Goal: Navigation & Orientation: Find specific page/section

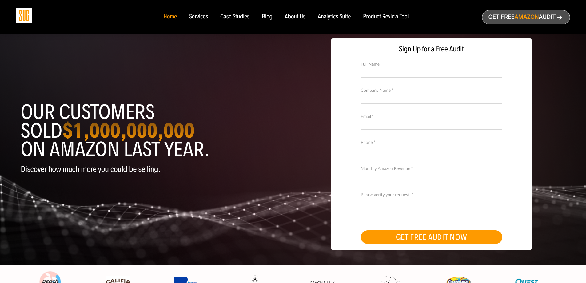
click at [175, 16] on div "Home" at bounding box center [169, 17] width 13 height 7
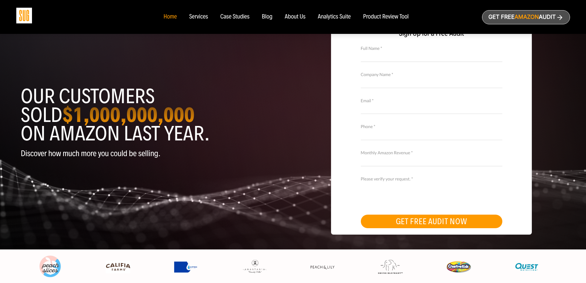
scroll to position [31, 0]
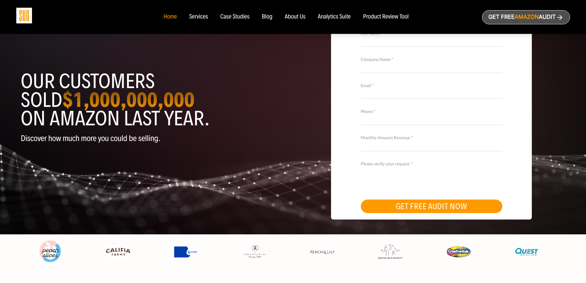
click at [200, 16] on div "Services" at bounding box center [198, 17] width 19 height 7
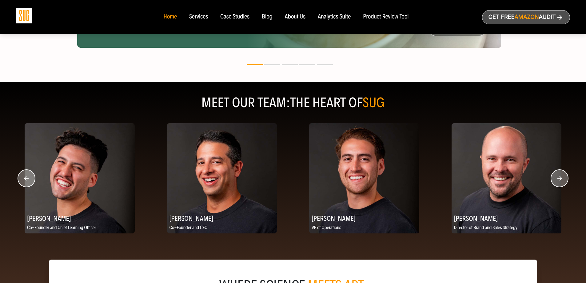
scroll to position [758, 0]
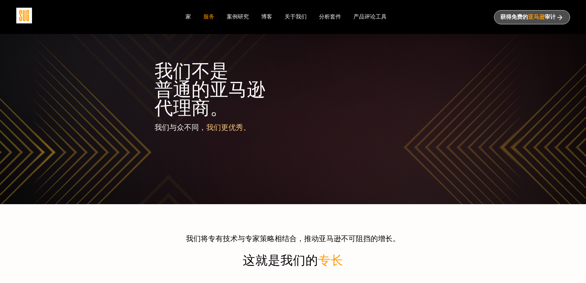
click at [208, 170] on header "我们不是 普通的亚马逊 代理商。 我们与众不同， 我们更优秀。" at bounding box center [293, 106] width 277 height 151
click at [249, 109] on h1 "我们不是 普通的亚马逊 代理商。" at bounding box center [293, 88] width 277 height 55
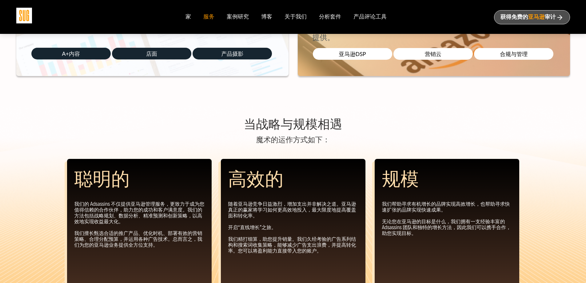
scroll to position [431, 0]
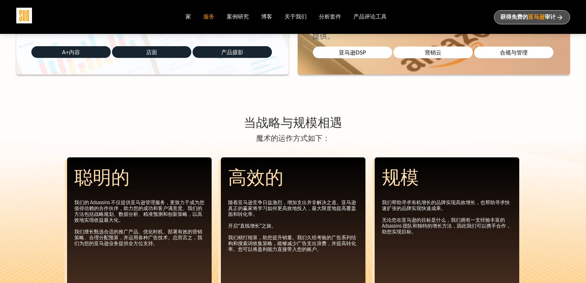
click at [226, 106] on div "当战略与规模相遇 魔术的运作方式如下： 聪明的 我们的 Adsassins 不仅提供亚马逊管理服务，更致力于成为您值得信赖的合作伙伴，助力您的成功和客户满意度…" at bounding box center [293, 237] width 586 height 266
